Goal: Navigation & Orientation: Understand site structure

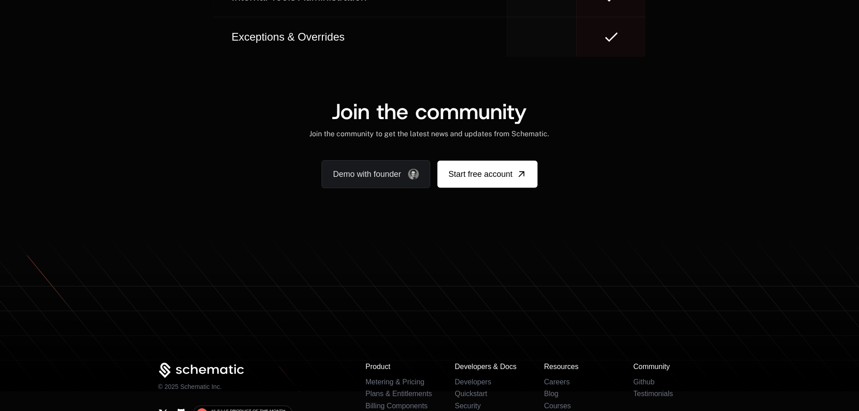
scroll to position [5557, 0]
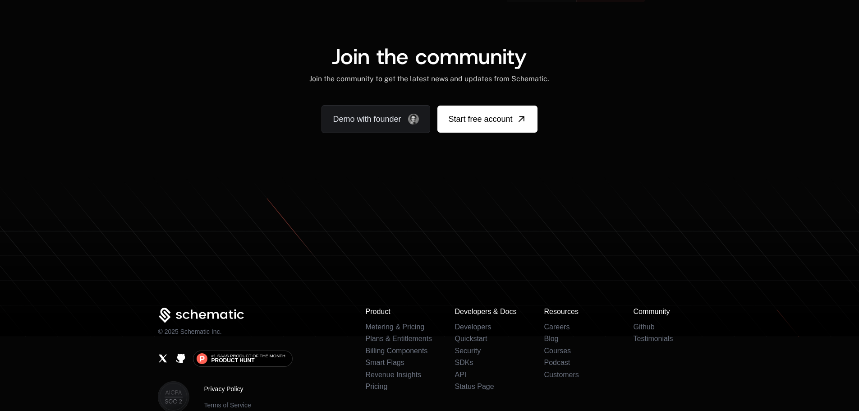
click at [229, 384] on link "Privacy Policy" at bounding box center [227, 388] width 47 height 9
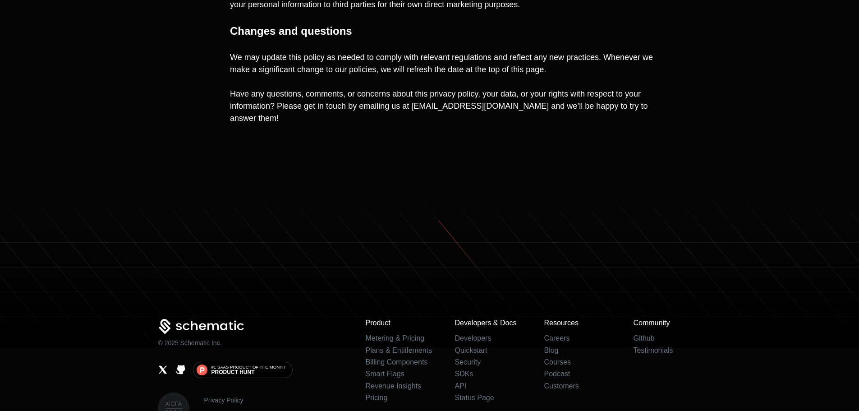
scroll to position [3709, 0]
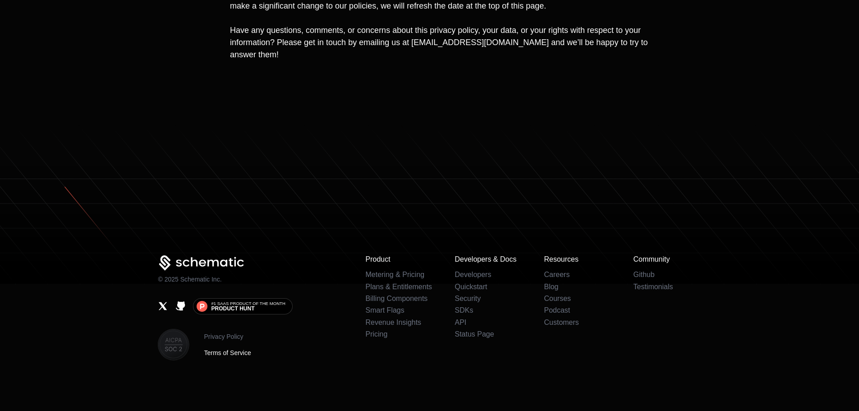
click at [240, 352] on link "Terms of Service" at bounding box center [227, 352] width 47 height 9
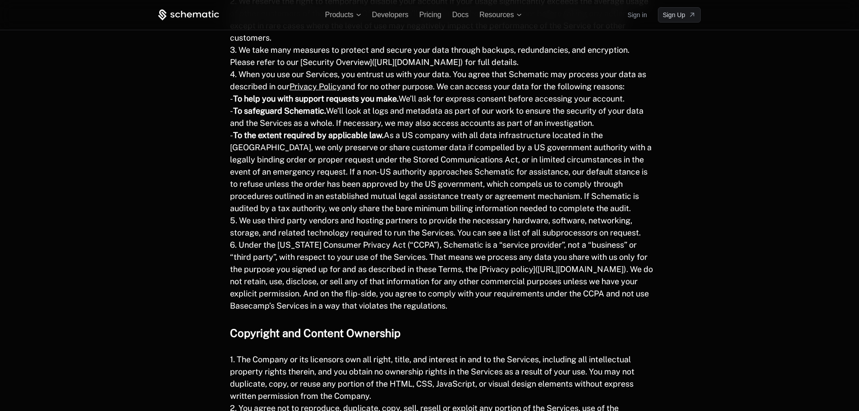
scroll to position [1028, 0]
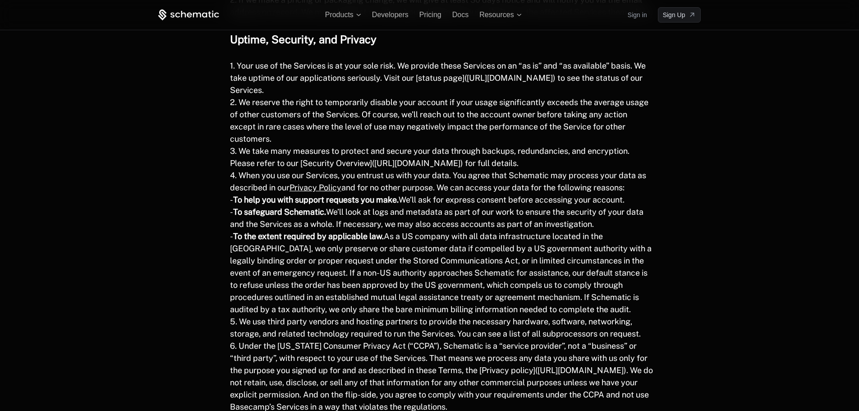
click at [344, 8] on div "Products Developers Pricing Docs Resources Sign in Sign Up" at bounding box center [430, 15] width 586 height 30
click at [408, 14] on span "Developers" at bounding box center [390, 15] width 37 height 8
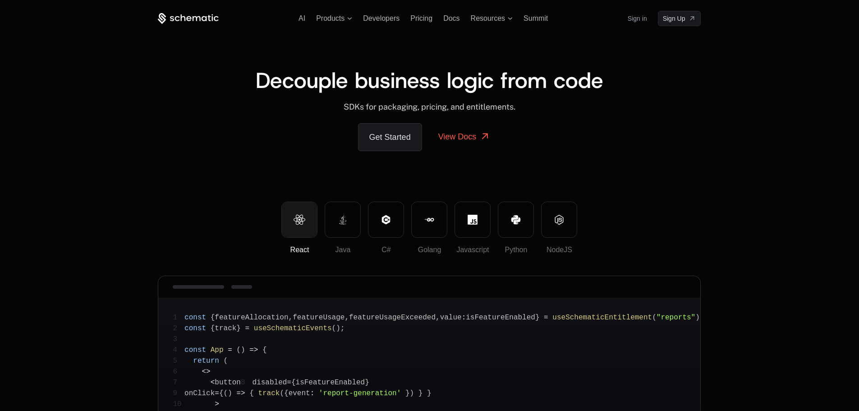
click at [203, 22] on icon at bounding box center [188, 18] width 61 height 11
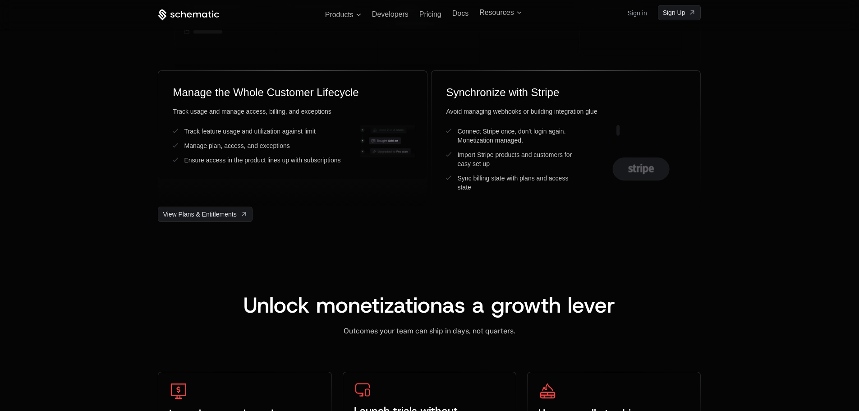
scroll to position [2401, 0]
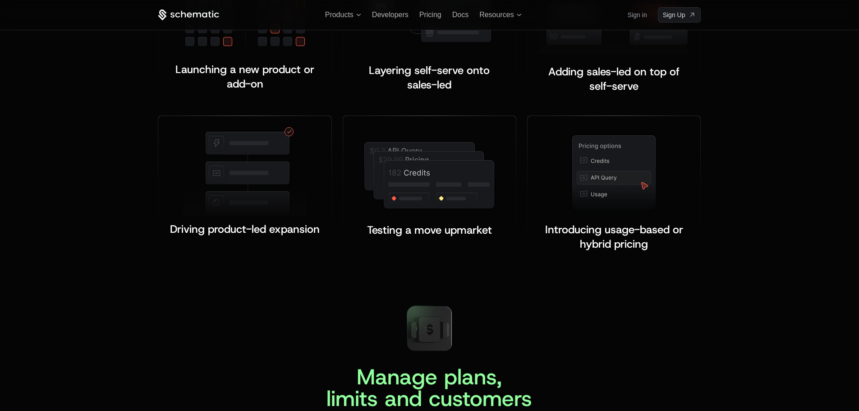
scroll to position [1804, 0]
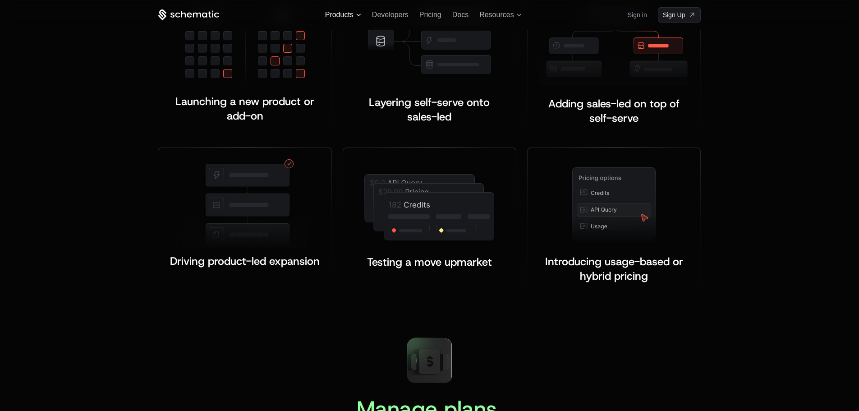
click at [351, 18] on span "Products" at bounding box center [339, 15] width 28 height 8
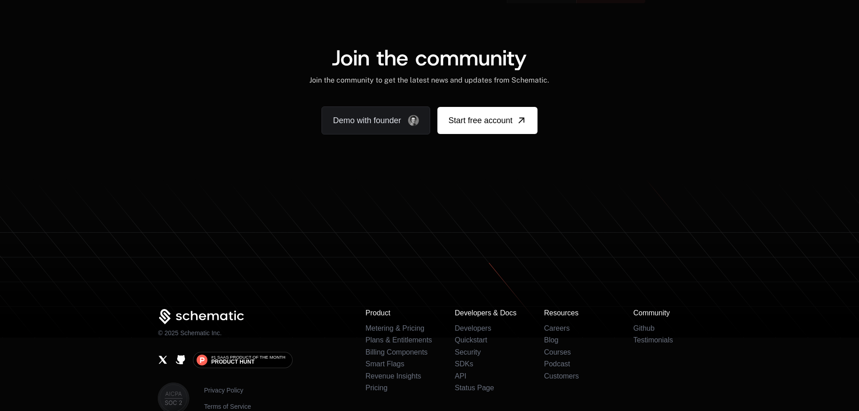
scroll to position [5568, 0]
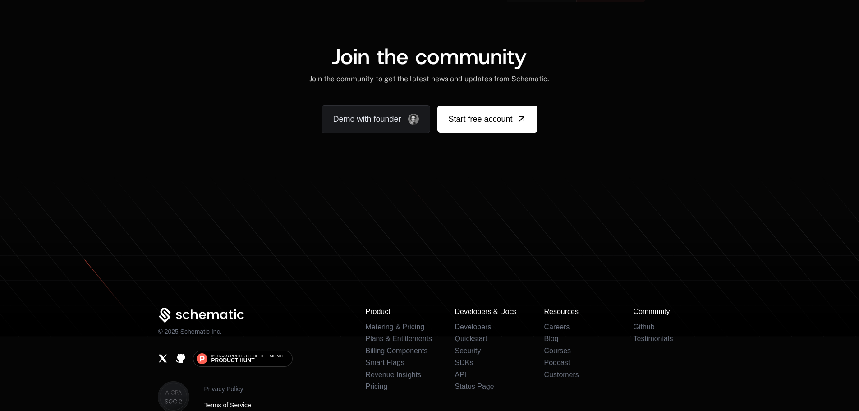
click at [234, 400] on link "Terms of Service" at bounding box center [227, 404] width 47 height 9
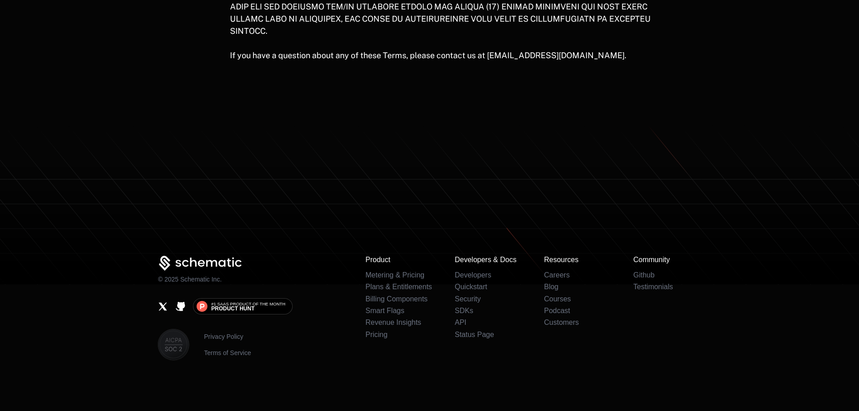
scroll to position [1930, 0]
click at [217, 354] on link "Terms of Service" at bounding box center [227, 352] width 47 height 9
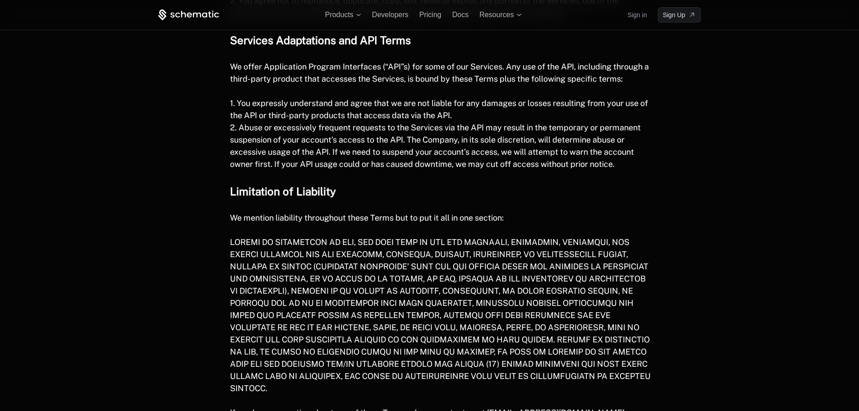
scroll to position [1524, 0]
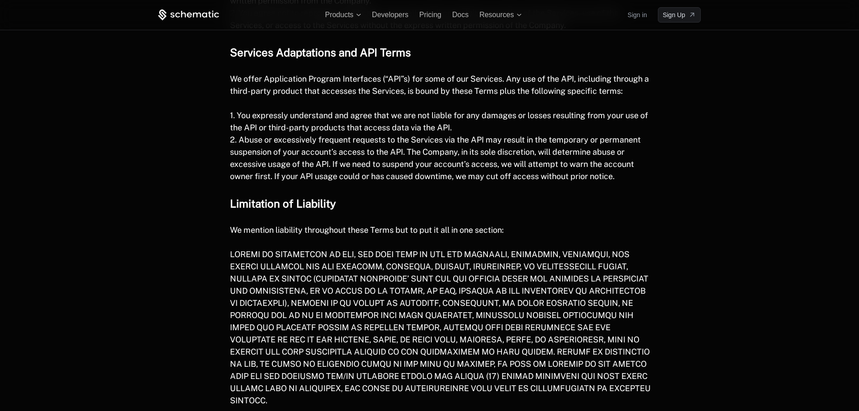
click at [202, 15] on icon at bounding box center [188, 14] width 61 height 11
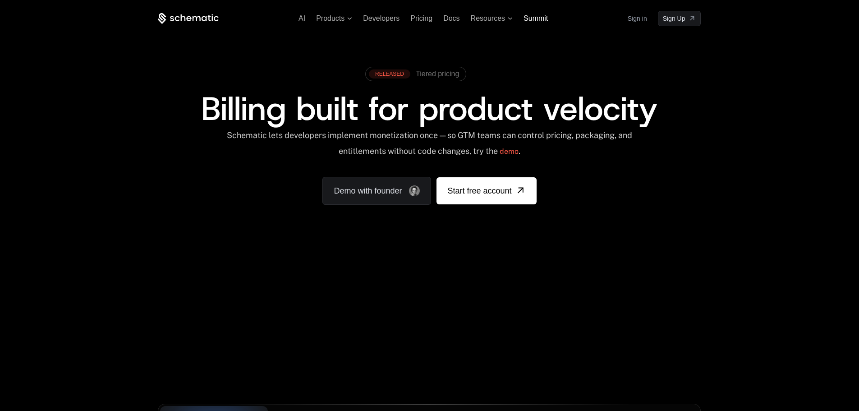
click at [539, 18] on span "Summit" at bounding box center [536, 18] width 24 height 8
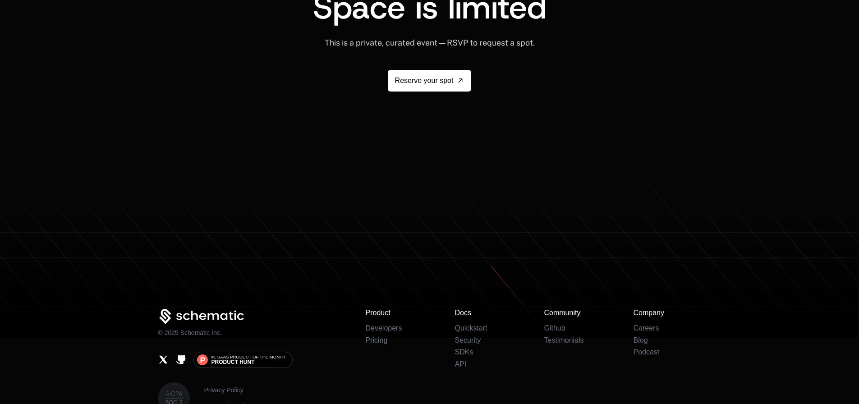
scroll to position [1568, 0]
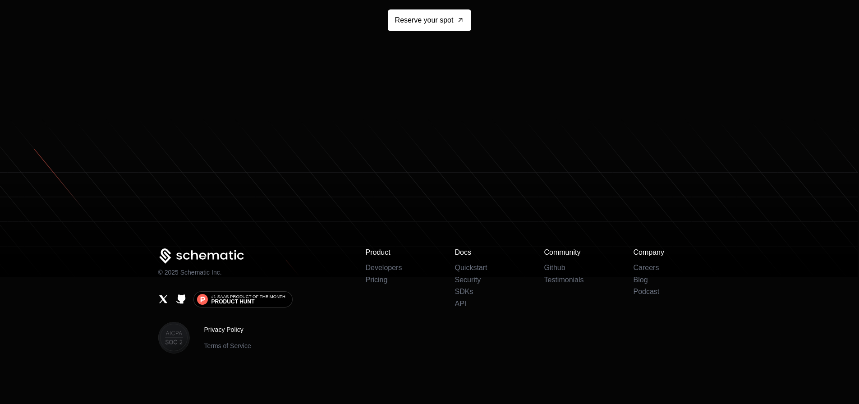
click at [227, 329] on link "Privacy Policy" at bounding box center [227, 329] width 47 height 9
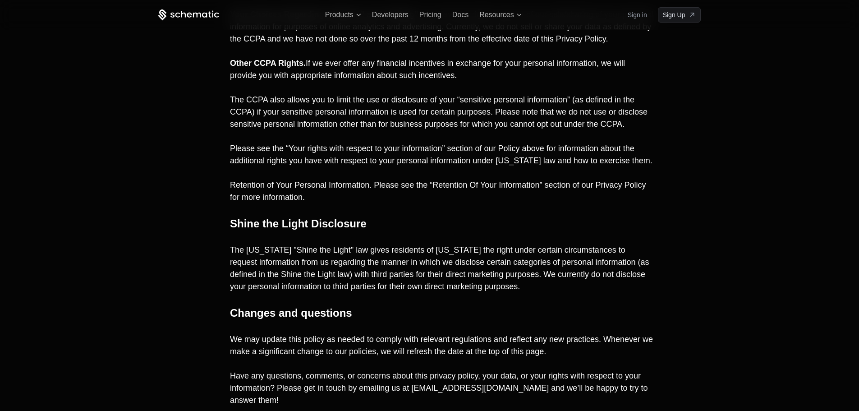
scroll to position [3348, 0]
